Goal: Task Accomplishment & Management: Manage account settings

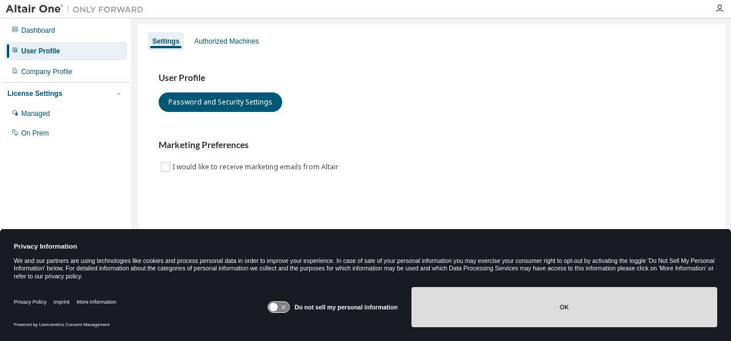
click at [589, 301] on button "OK" at bounding box center [564, 307] width 306 height 40
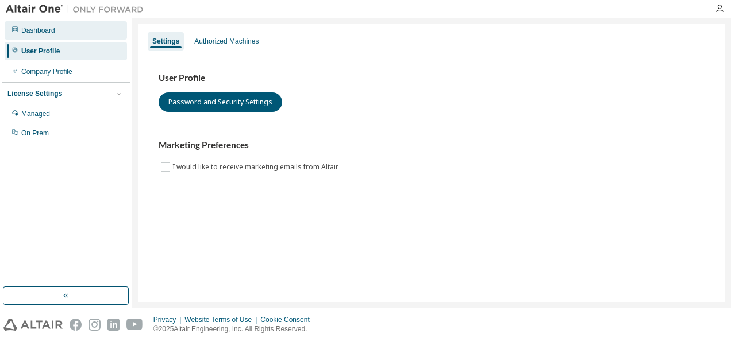
click at [30, 30] on div "Dashboard" at bounding box center [38, 30] width 34 height 9
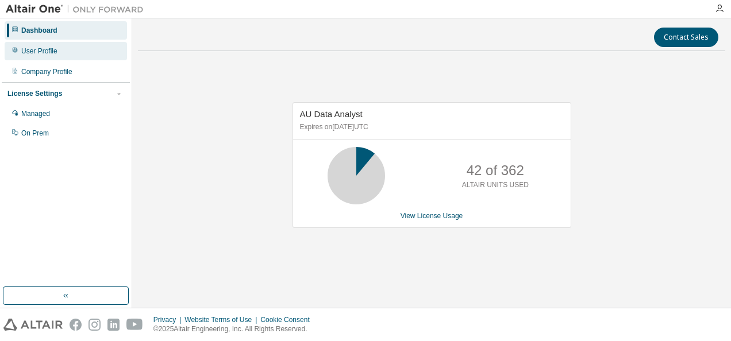
click at [36, 47] on div "User Profile" at bounding box center [39, 51] width 36 height 9
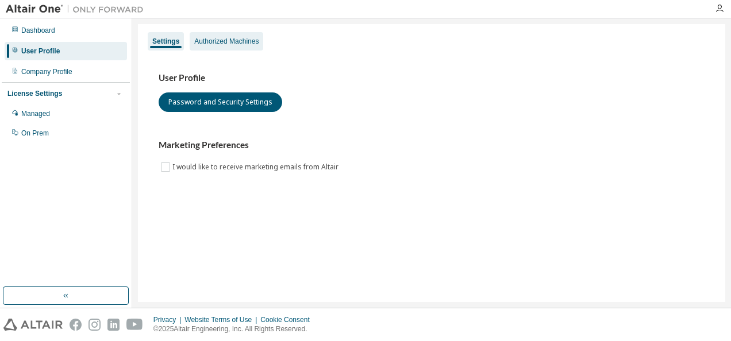
click at [230, 41] on div "Authorized Machines" at bounding box center [226, 41] width 64 height 9
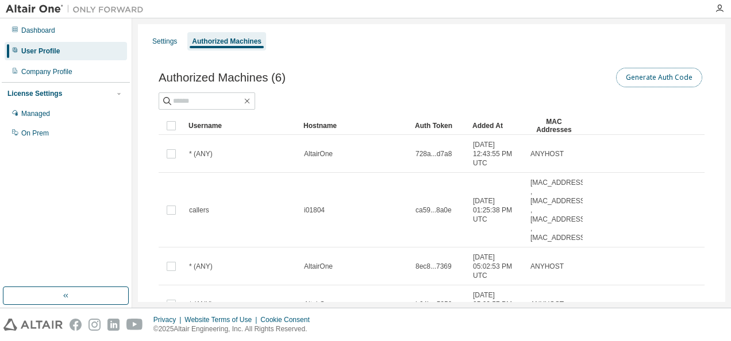
click at [659, 79] on button "Generate Auth Code" at bounding box center [659, 78] width 86 height 20
